Goal: Information Seeking & Learning: Learn about a topic

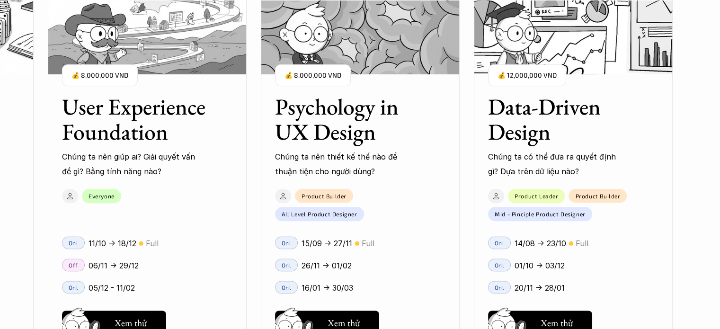
scroll to position [1372, 0]
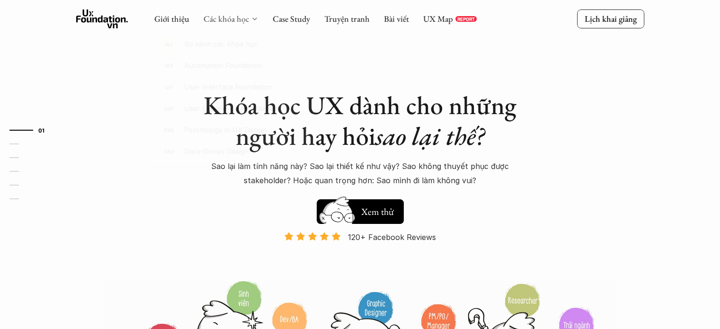
click at [227, 17] on link "Các khóa học" at bounding box center [225, 18] width 45 height 11
click at [429, 24] on link "UX Map" at bounding box center [438, 18] width 30 height 11
click at [336, 22] on link "Truyện tranh" at bounding box center [346, 18] width 45 height 11
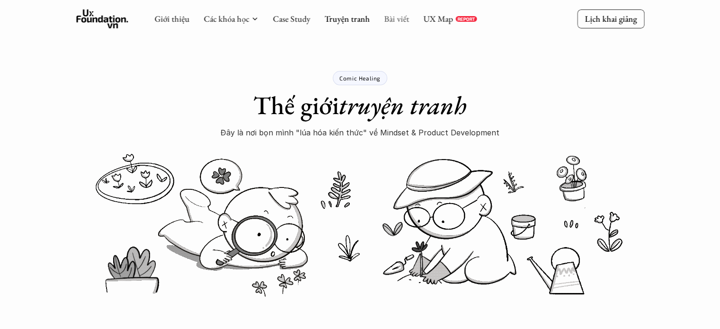
click at [387, 20] on link "Bài viết" at bounding box center [396, 18] width 25 height 11
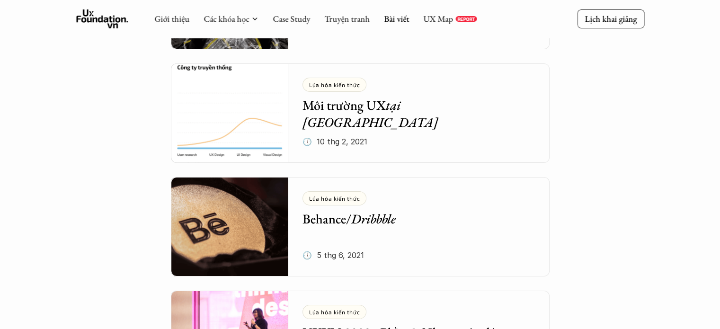
scroll to position [3218, 0]
click at [409, 106] on em "tại Việt Nam" at bounding box center [369, 114] width 135 height 34
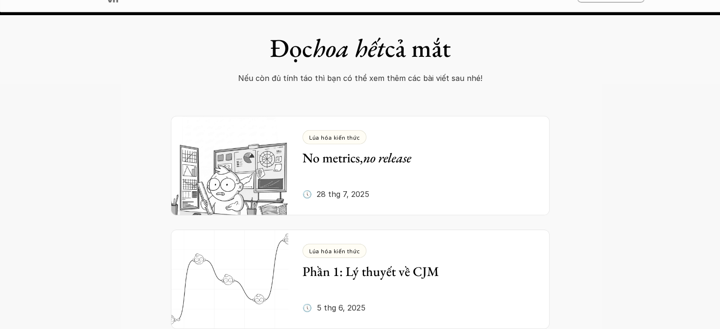
scroll to position [6560, 0]
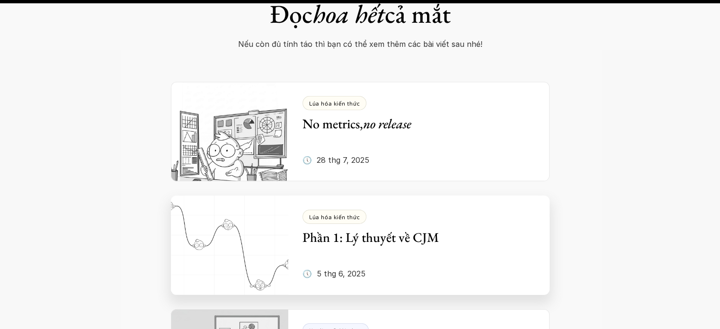
click at [403, 229] on h5 "Phần 1: Lý thuyết về CJM" at bounding box center [411, 237] width 219 height 17
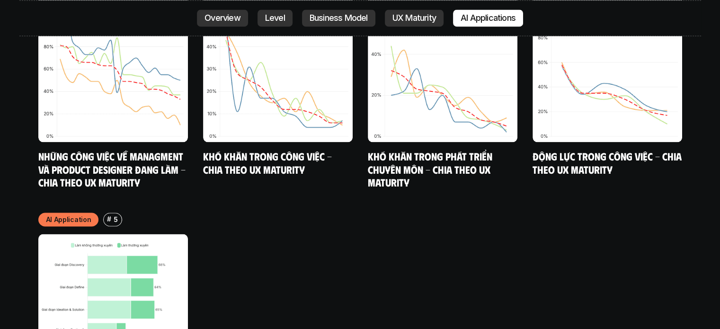
scroll to position [5063, 0]
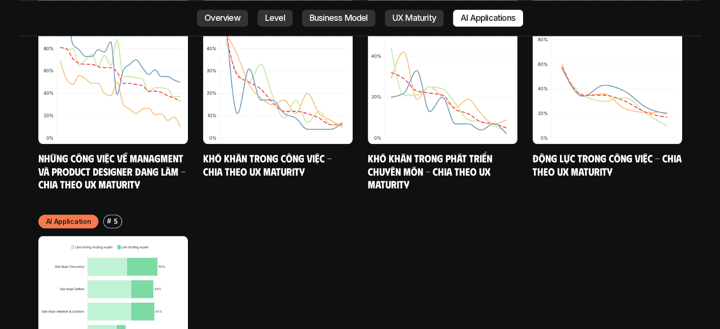
click at [130, 238] on img at bounding box center [113, 311] width 150 height 150
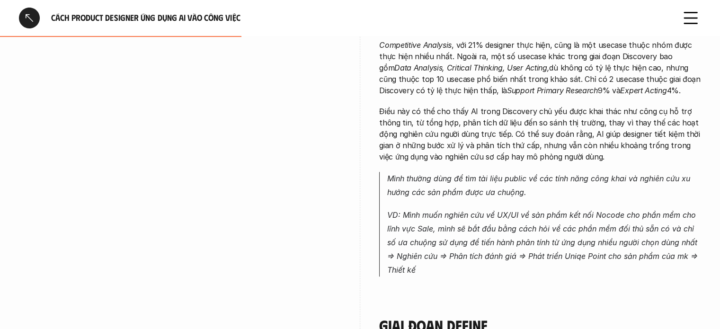
scroll to position [615, 0]
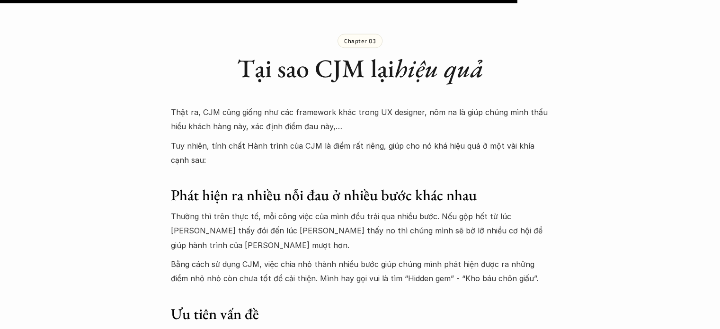
scroll to position [5631, 0]
